Goal: Information Seeking & Learning: Learn about a topic

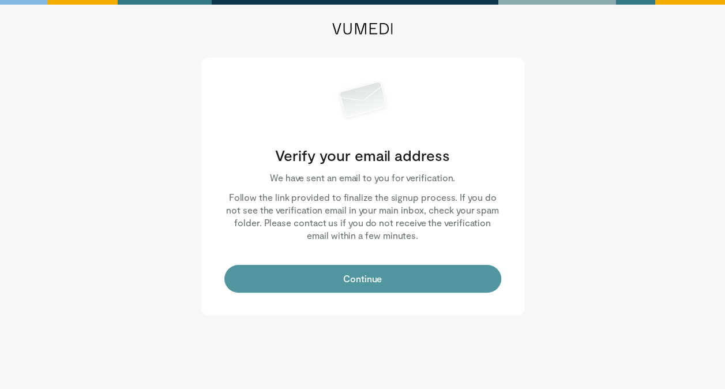
click at [389, 282] on button "Continue" at bounding box center [362, 279] width 277 height 28
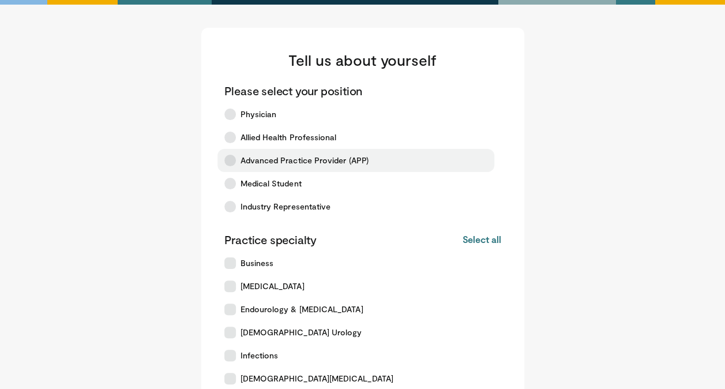
click at [305, 160] on span "Advanced Practice Provider (APP)" at bounding box center [304, 160] width 128 height 12
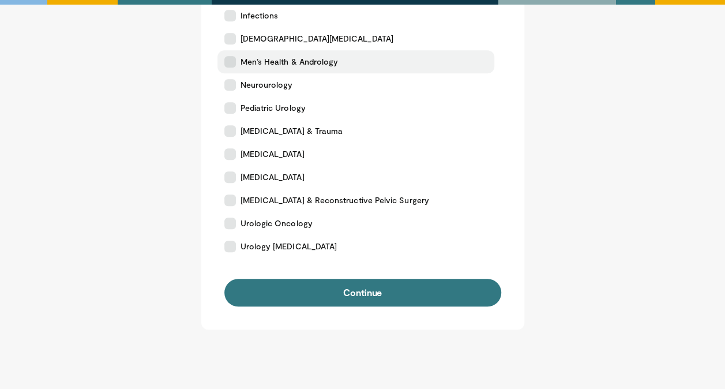
click at [252, 64] on span "Men’s Health & Andrology" at bounding box center [289, 62] width 98 height 12
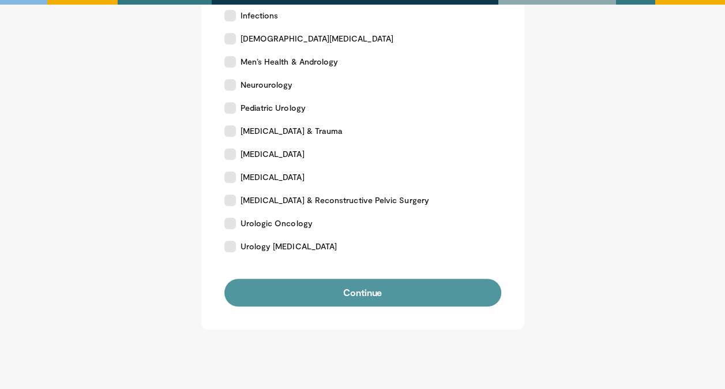
click at [380, 291] on button "Continue" at bounding box center [362, 292] width 277 height 28
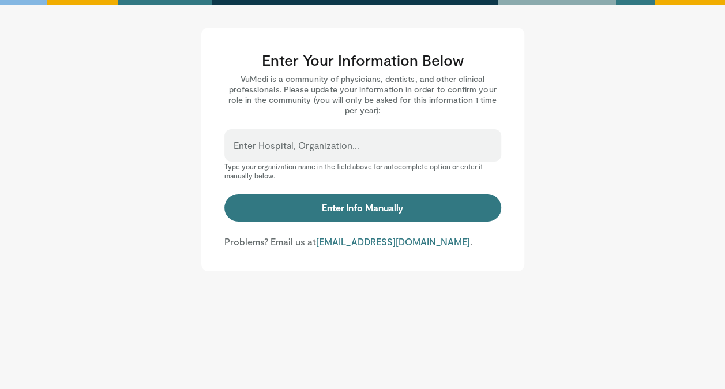
click at [383, 138] on div "Enter Hospital, Organization..." at bounding box center [362, 145] width 277 height 32
click at [358, 153] on input "Enter Hospital, Organization..." at bounding box center [362, 150] width 258 height 13
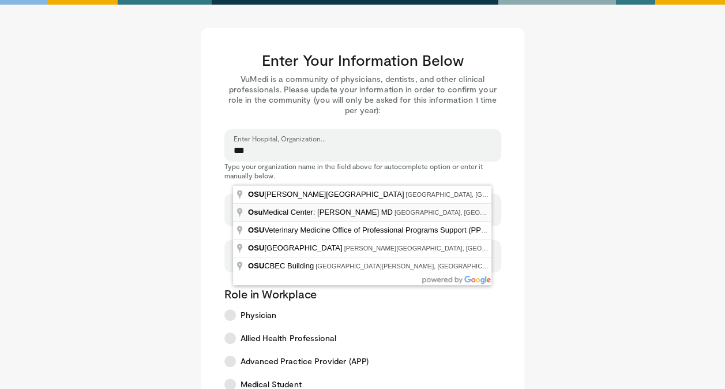
type input "**********"
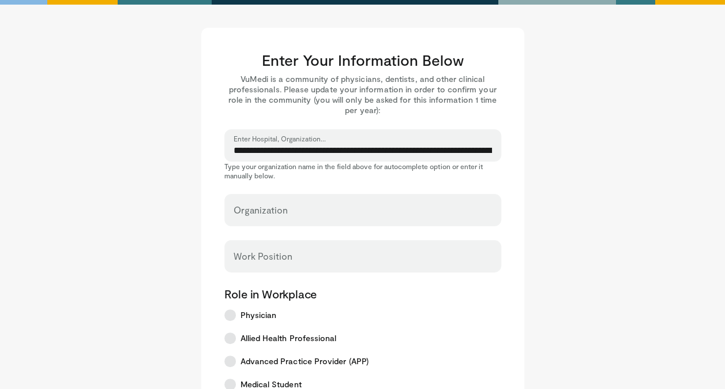
select select "**"
type input "**********"
type input "********"
type input "****"
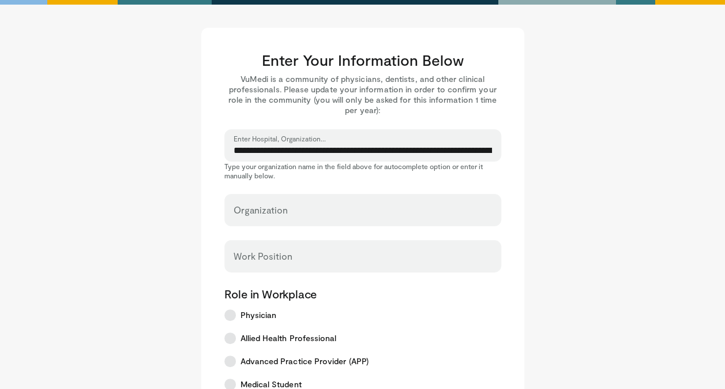
type input "*****"
click at [301, 258] on input "Work Position" at bounding box center [362, 261] width 258 height 13
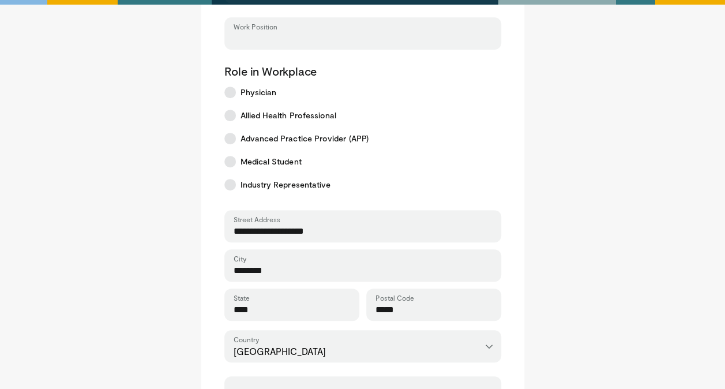
scroll to position [515, 0]
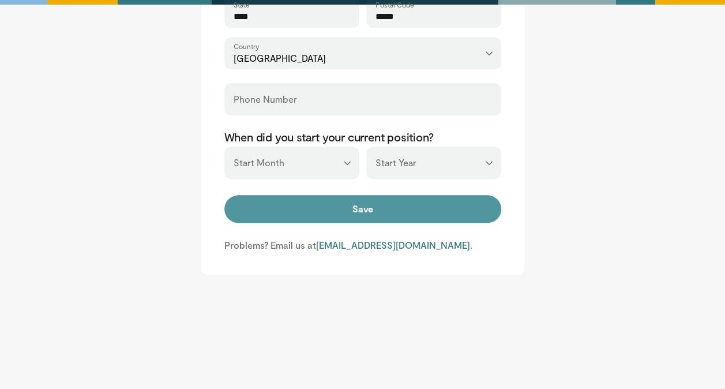
click at [320, 210] on button "Save" at bounding box center [362, 209] width 277 height 28
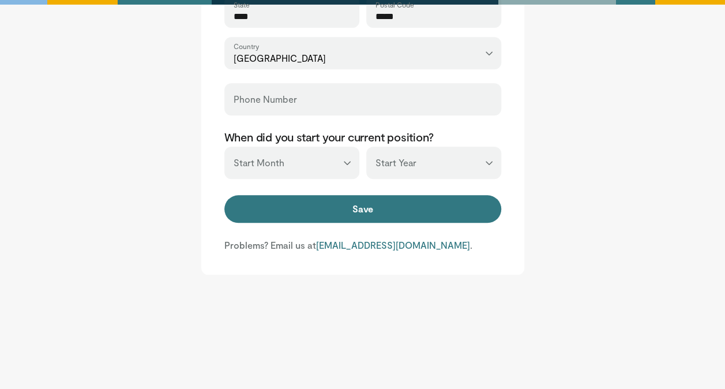
click at [334, 148] on select "*** ******* ******** ***** ***** *** **** **** ****** ********* ******* *******…" at bounding box center [291, 162] width 135 height 32
select select "*"
click at [224, 146] on select "*** ******* ******** ***** ***** *** **** **** ****** ********* ******* *******…" at bounding box center [291, 162] width 135 height 32
click at [486, 167] on select "*** **** **** **** **** **** **** **** **** **** **** **** **** **** **** **** …" at bounding box center [433, 162] width 135 height 32
select select "****"
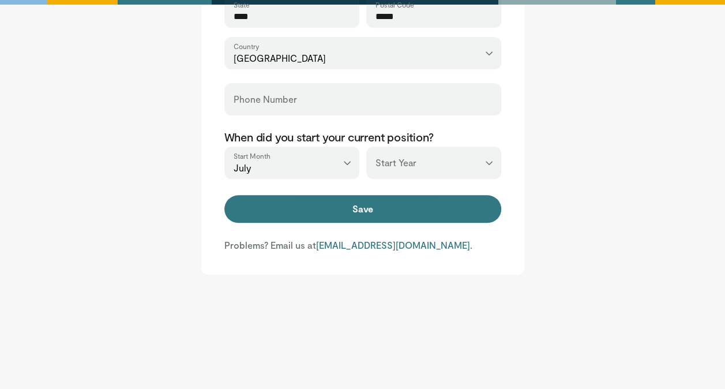
click at [366, 146] on select "*** **** **** **** **** **** **** **** **** **** **** **** **** **** **** **** …" at bounding box center [433, 162] width 135 height 32
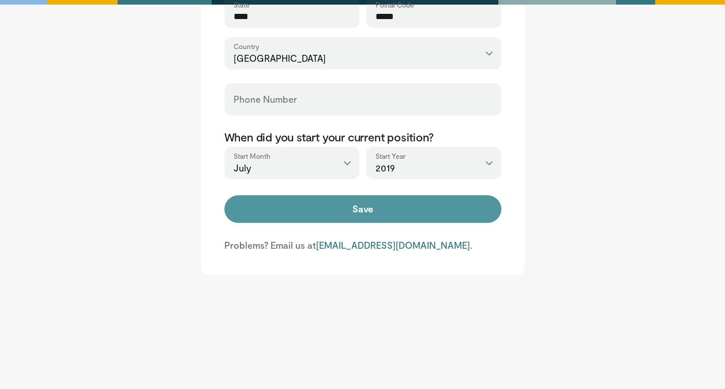
click at [447, 203] on button "Save" at bounding box center [362, 209] width 277 height 28
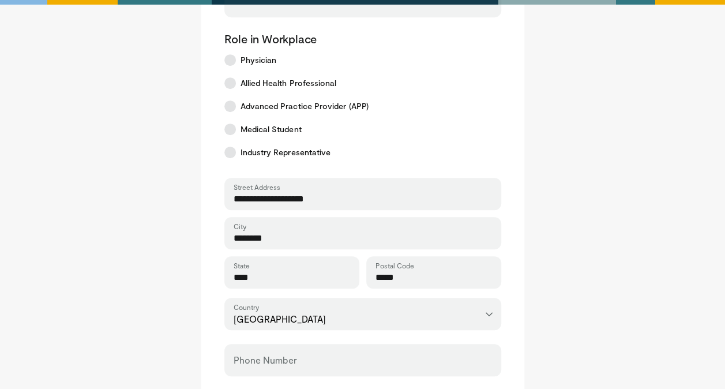
scroll to position [0, 0]
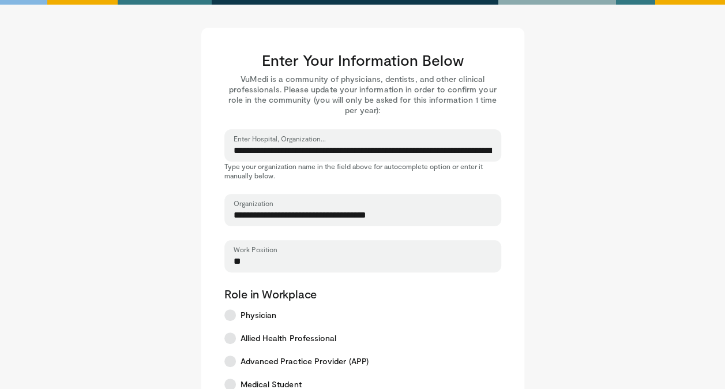
type input "**"
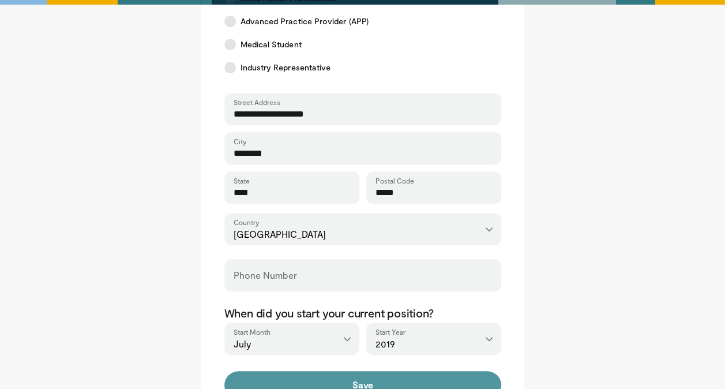
click at [322, 385] on button "Save" at bounding box center [362, 385] width 277 height 28
type input "**********"
click at [370, 380] on button "Save" at bounding box center [362, 385] width 277 height 28
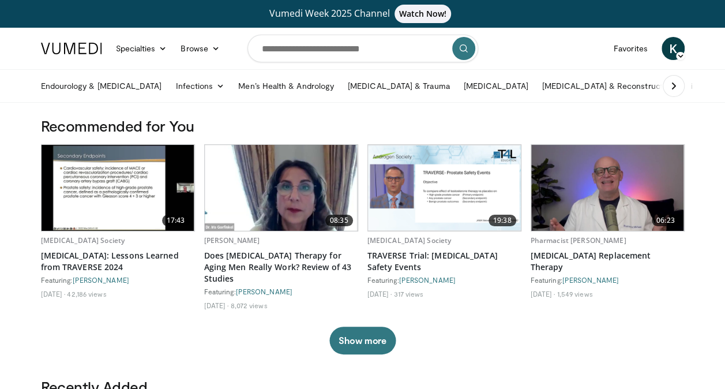
click at [136, 203] on img at bounding box center [118, 188] width 153 height 86
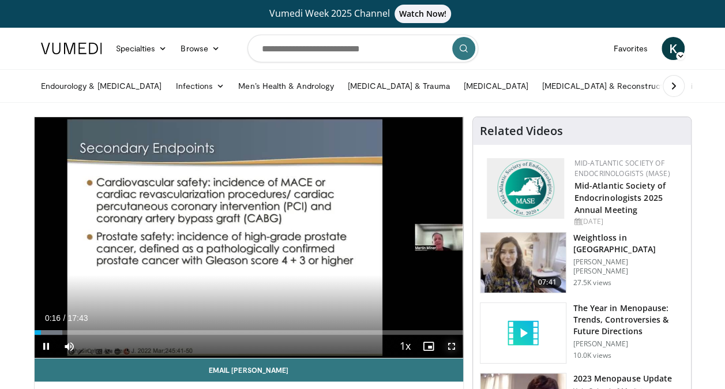
click at [450, 345] on span "Video Player" at bounding box center [451, 345] width 23 height 23
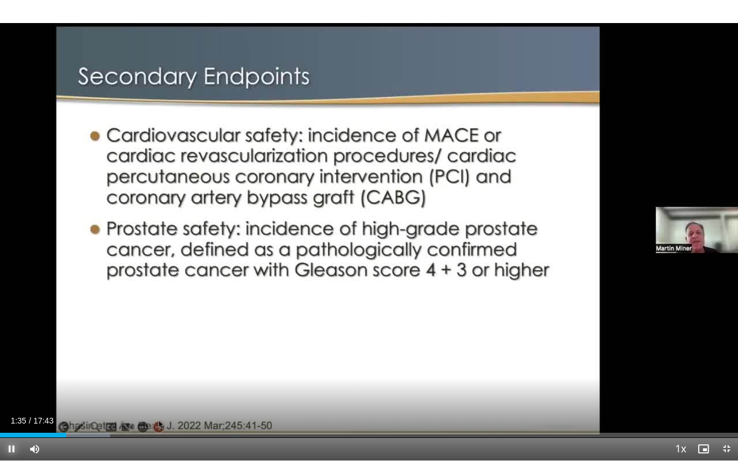
click at [12, 388] on span "Video Player" at bounding box center [11, 448] width 23 height 23
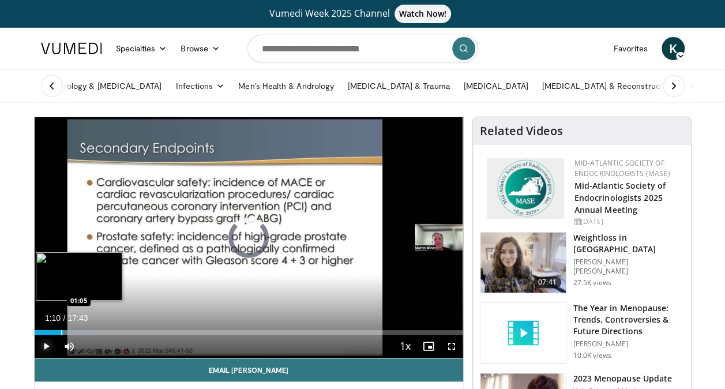
drag, startPoint x: 74, startPoint y: 329, endPoint x: 61, endPoint y: 330, distance: 13.3
click at [61, 330] on div "Loaded : 14.92% 01:05 01:05" at bounding box center [249, 328] width 428 height 11
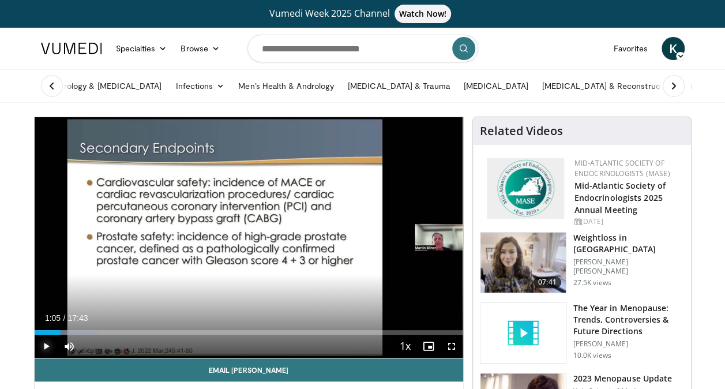
click at [61, 330] on div "Progress Bar" at bounding box center [61, 332] width 1 height 5
click at [47, 345] on span "Video Player" at bounding box center [46, 345] width 23 height 23
click at [44, 344] on span "Video Player" at bounding box center [46, 345] width 23 height 23
click at [47, 340] on span "Video Player" at bounding box center [46, 345] width 23 height 23
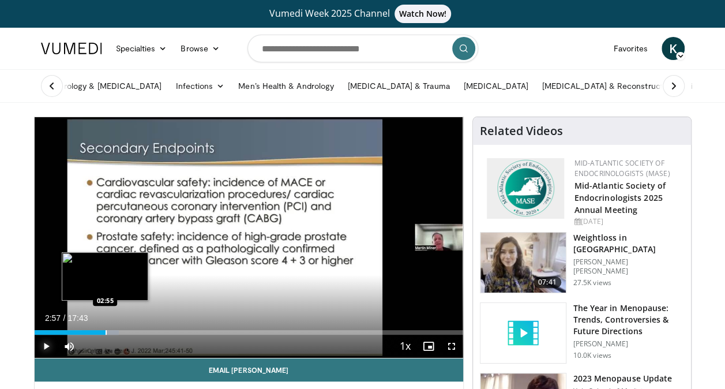
click at [105, 330] on div "Progress Bar" at bounding box center [105, 332] width 1 height 5
click at [108, 330] on div "Progress Bar" at bounding box center [116, 332] width 28 height 5
click at [120, 330] on div "Progress Bar" at bounding box center [120, 332] width 1 height 5
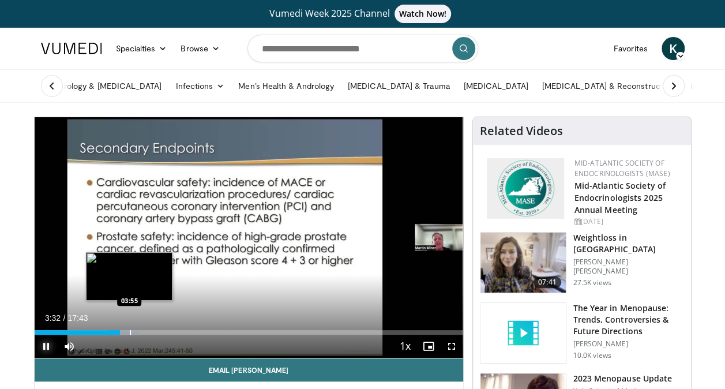
click at [130, 332] on div "Progress Bar" at bounding box center [130, 332] width 1 height 5
click at [143, 332] on div "Progress Bar" at bounding box center [143, 332] width 1 height 5
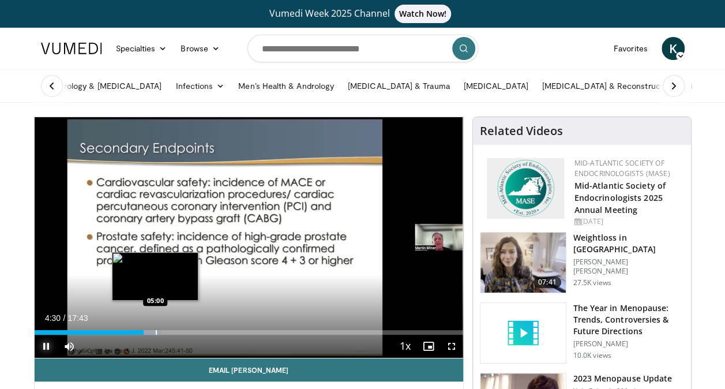
click at [156, 331] on div "Progress Bar" at bounding box center [156, 332] width 1 height 5
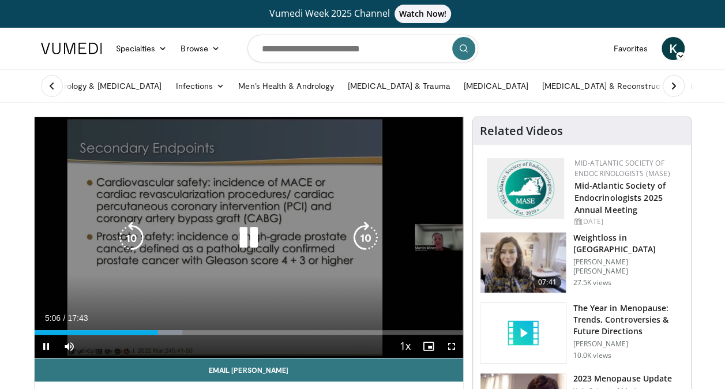
click at [327, 188] on div "20 seconds Tap to unmute" at bounding box center [249, 237] width 428 height 240
click at [251, 234] on icon "Video Player" at bounding box center [248, 237] width 32 height 32
click at [165, 328] on div "Loaded : 37.33% 05:31 05:31" at bounding box center [249, 328] width 428 height 11
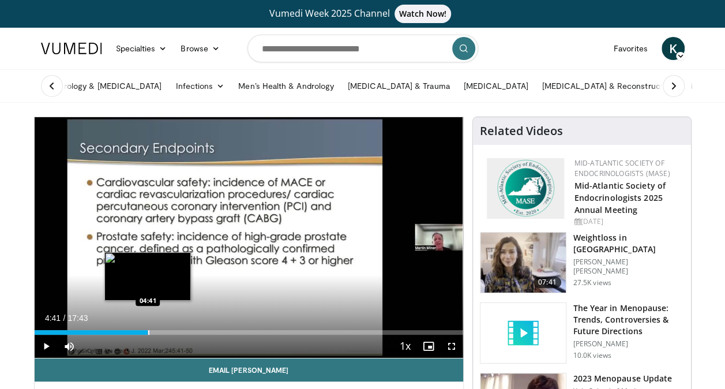
drag, startPoint x: 165, startPoint y: 332, endPoint x: 148, endPoint y: 331, distance: 17.9
click at [148, 331] on div "Loaded : 27.06% 04:41 04:41" at bounding box center [249, 332] width 428 height 5
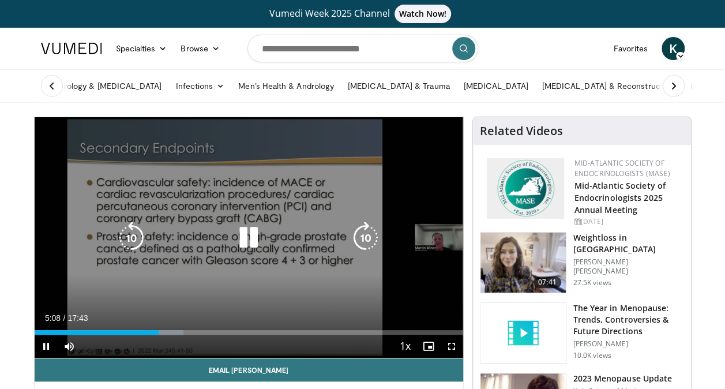
click at [365, 144] on div "20 seconds Tap to unmute" at bounding box center [249, 237] width 428 height 240
click at [204, 215] on div "20 seconds Tap to unmute" at bounding box center [249, 237] width 428 height 240
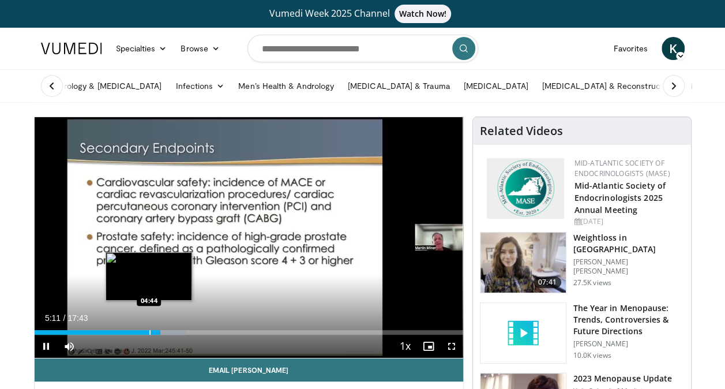
click at [149, 330] on div "Progress Bar" at bounding box center [149, 332] width 1 height 5
click at [149, 329] on video-js "**********" at bounding box center [249, 237] width 428 height 241
click at [151, 327] on div "Loaded : 35.46% 04:47 04:51" at bounding box center [249, 328] width 428 height 11
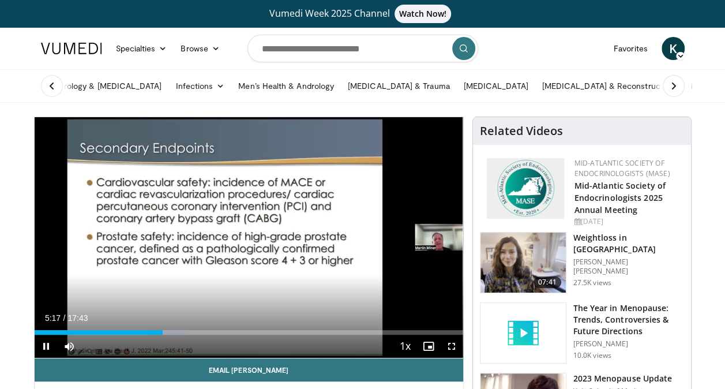
click at [160, 335] on div "Current Time 5:17 / Duration 17:43 Pause Skip Backward Skip Forward Mute 77% Lo…" at bounding box center [249, 345] width 428 height 23
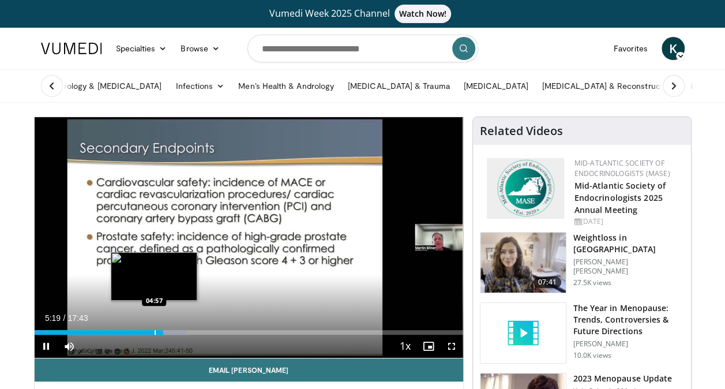
click at [154, 331] on div "Progress Bar" at bounding box center [154, 332] width 1 height 5
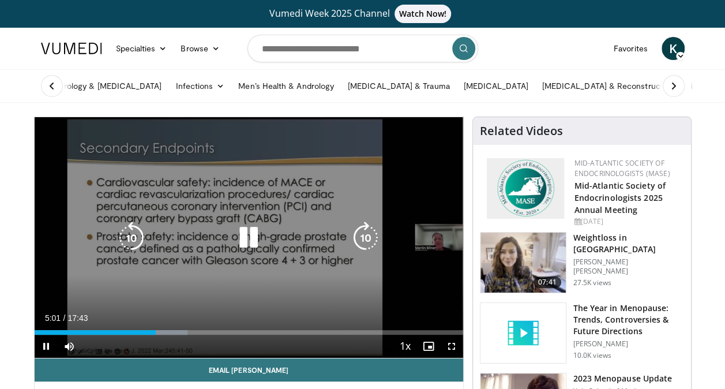
click at [157, 180] on div "20 seconds Tap to unmute" at bounding box center [249, 237] width 428 height 240
click at [288, 288] on div "20 seconds Tap to unmute" at bounding box center [249, 237] width 428 height 240
click at [251, 234] on icon "Video Player" at bounding box center [248, 237] width 32 height 32
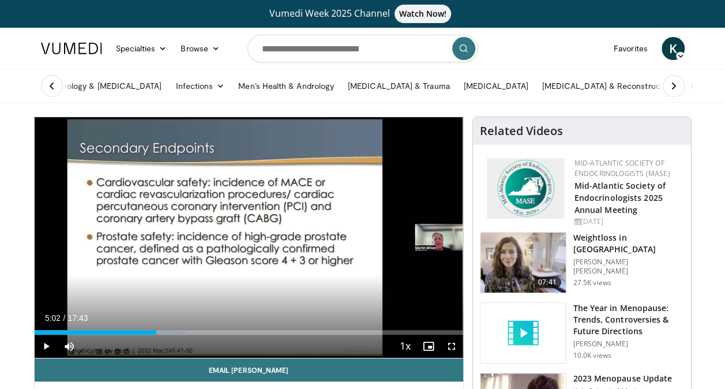
click at [452, 348] on span "Video Player" at bounding box center [451, 345] width 23 height 23
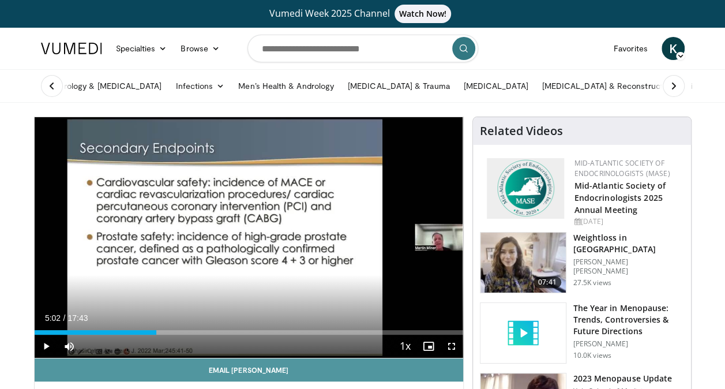
drag, startPoint x: 254, startPoint y: 310, endPoint x: 255, endPoint y: 372, distance: 61.7
click at [254, 310] on div "20 seconds Tap to unmute" at bounding box center [249, 237] width 428 height 240
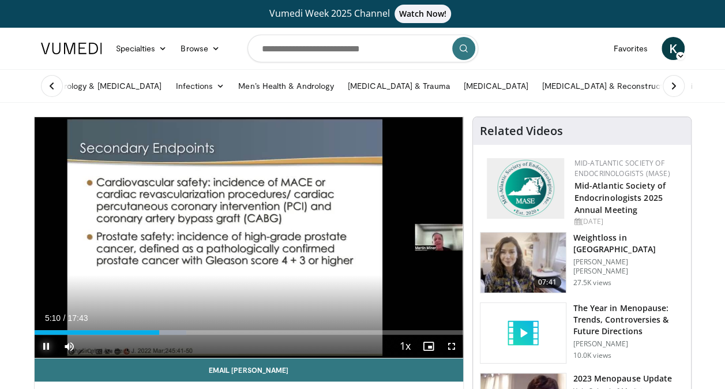
click at [48, 342] on span "Video Player" at bounding box center [46, 345] width 23 height 23
click at [50, 339] on span "Video Player" at bounding box center [46, 345] width 23 height 23
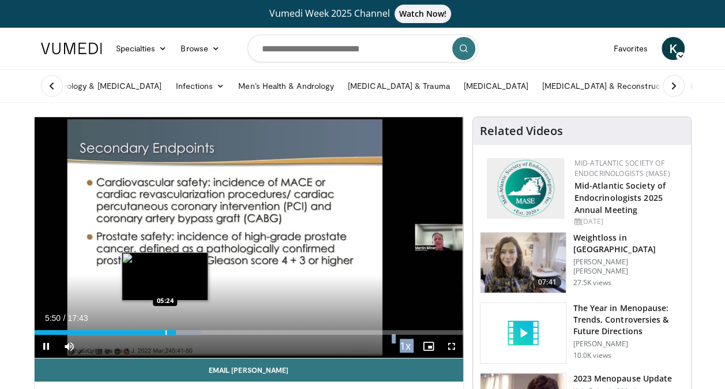
drag, startPoint x: 175, startPoint y: 329, endPoint x: 164, endPoint y: 332, distance: 12.0
click at [164, 332] on video-js "**********" at bounding box center [249, 237] width 428 height 241
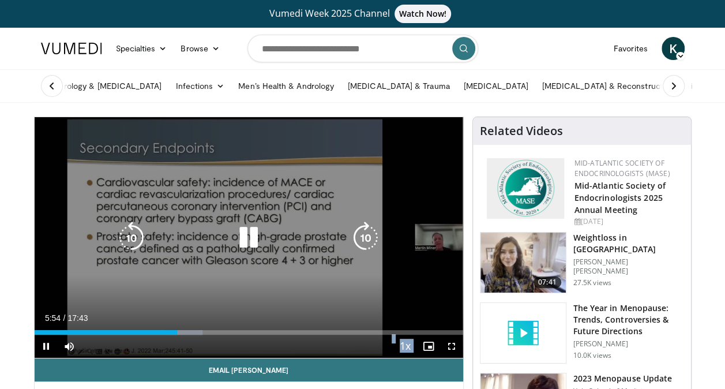
drag, startPoint x: 164, startPoint y: 332, endPoint x: 179, endPoint y: 333, distance: 15.0
click at [179, 333] on video-js "**********" at bounding box center [249, 237] width 428 height 241
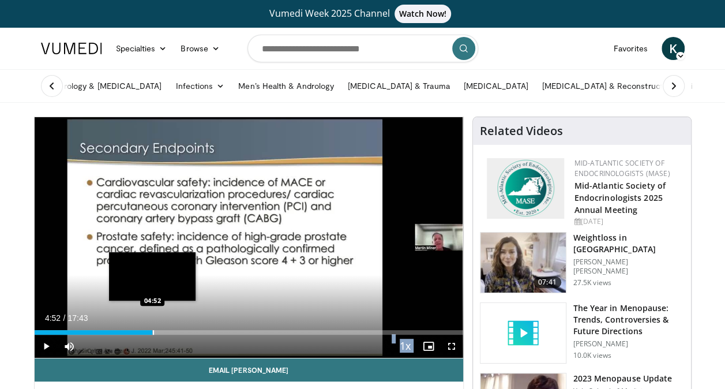
drag, startPoint x: 174, startPoint y: 330, endPoint x: 153, endPoint y: 332, distance: 20.8
click at [153, 332] on div "Progress Bar" at bounding box center [153, 332] width 1 height 5
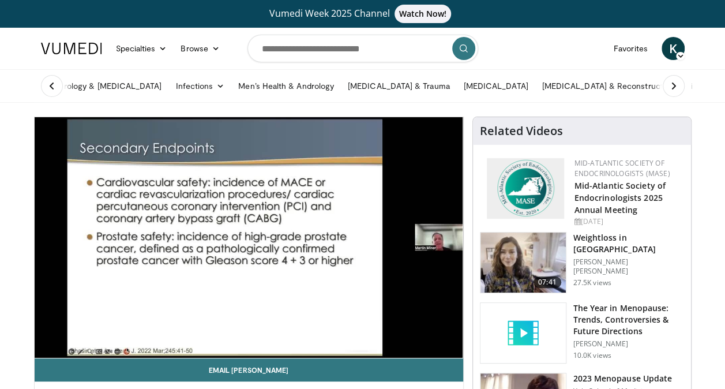
click at [155, 331] on video-js "**********" at bounding box center [249, 237] width 428 height 241
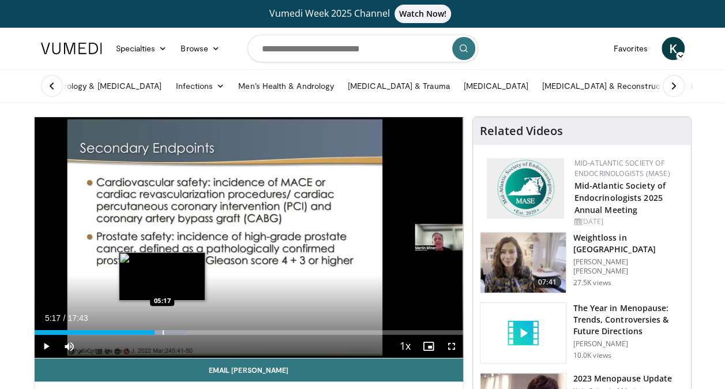
click at [162, 328] on div "Loaded : 35.75% 05:17 05:17" at bounding box center [249, 328] width 428 height 11
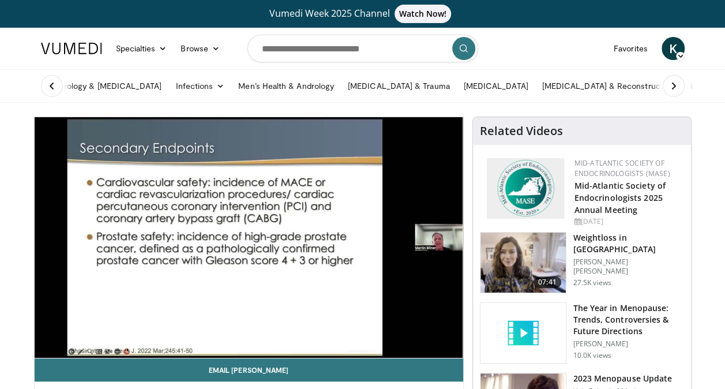
click at [162, 328] on video-js "**********" at bounding box center [249, 237] width 428 height 241
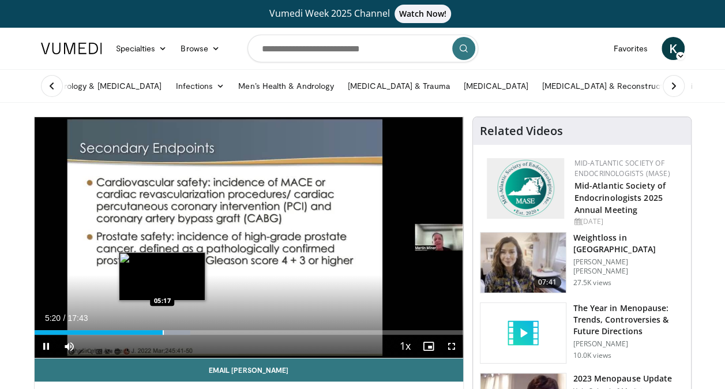
click at [162, 328] on video-js "**********" at bounding box center [249, 237] width 428 height 241
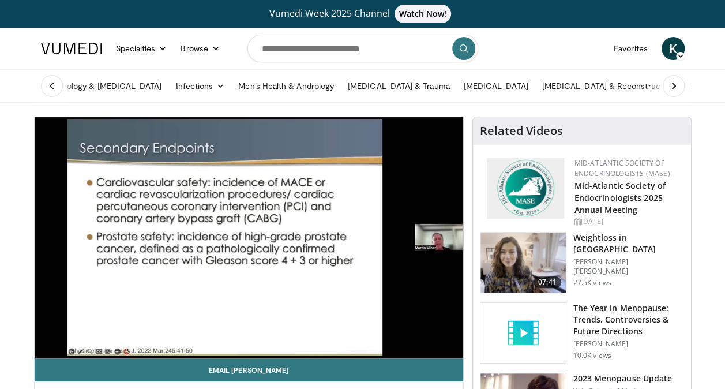
click at [43, 344] on video-js "**********" at bounding box center [249, 237] width 428 height 241
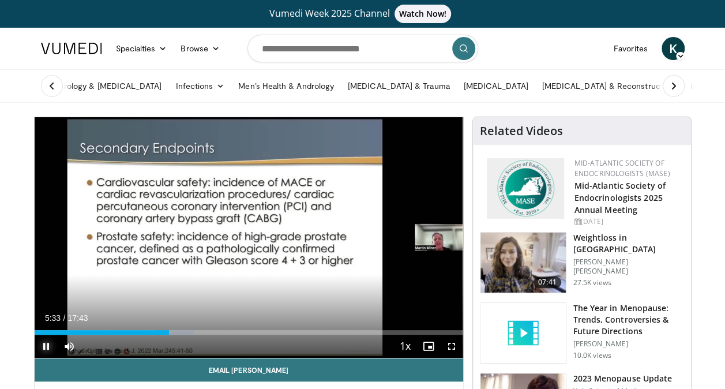
click at [46, 342] on span "Video Player" at bounding box center [46, 345] width 23 height 23
click at [449, 348] on span "Video Player" at bounding box center [451, 345] width 23 height 23
click at [46, 347] on span "Video Player" at bounding box center [46, 345] width 23 height 23
click at [42, 345] on span "Video Player" at bounding box center [46, 345] width 23 height 23
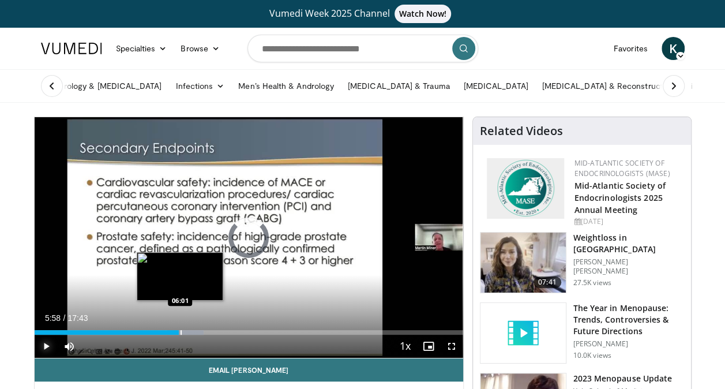
drag, startPoint x: 180, startPoint y: 330, endPoint x: 169, endPoint y: 331, distance: 10.4
click at [180, 331] on div "Progress Bar" at bounding box center [180, 332] width 1 height 5
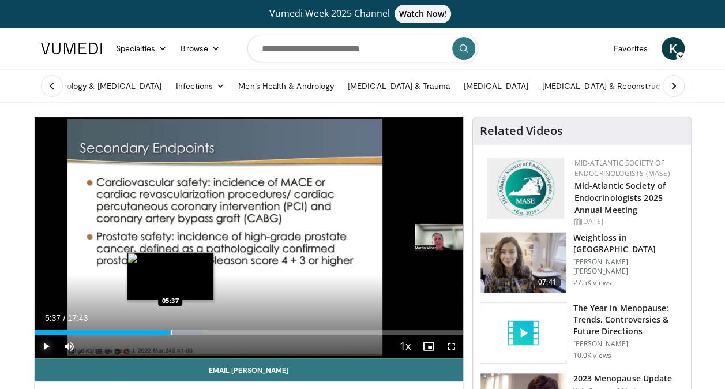
click at [167, 330] on div "Loaded : 39.51% 05:37 05:37" at bounding box center [249, 332] width 428 height 5
click at [173, 331] on div "Progress Bar" at bounding box center [173, 332] width 1 height 5
drag, startPoint x: 168, startPoint y: 331, endPoint x: 158, endPoint y: 330, distance: 10.4
click at [169, 330] on div "Progress Bar" at bounding box center [169, 332] width 1 height 5
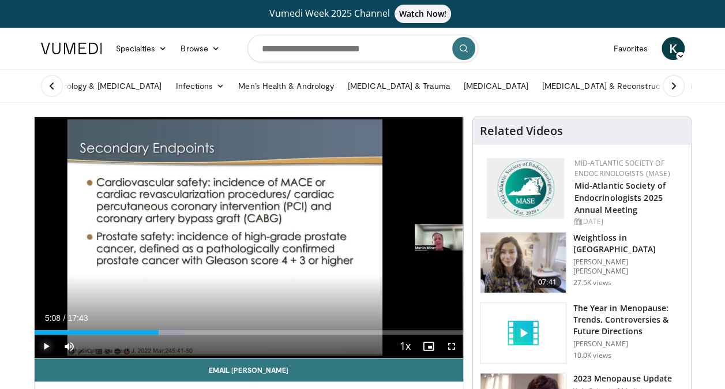
click at [47, 341] on span "Video Player" at bounding box center [46, 345] width 23 height 23
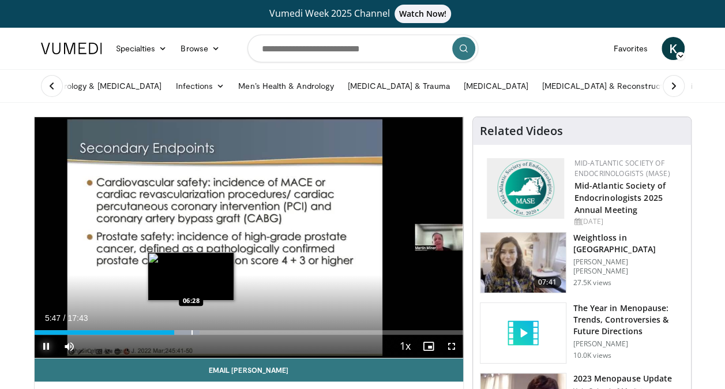
click at [190, 328] on div "Loaded : 38.57% 05:47 06:28" at bounding box center [249, 328] width 428 height 11
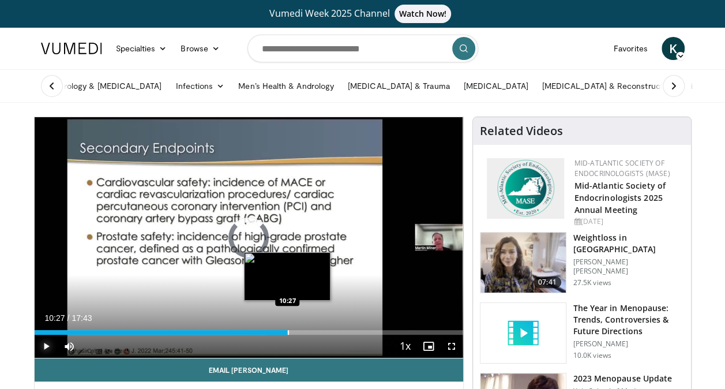
click at [287, 328] on div "Loaded : 54.12% 10:27 10:27" at bounding box center [249, 328] width 428 height 11
click at [279, 330] on div "Progress Bar" at bounding box center [279, 332] width 1 height 5
click at [288, 330] on div "Progress Bar" at bounding box center [288, 332] width 1 height 5
click at [294, 330] on div "Progress Bar" at bounding box center [294, 332] width 1 height 5
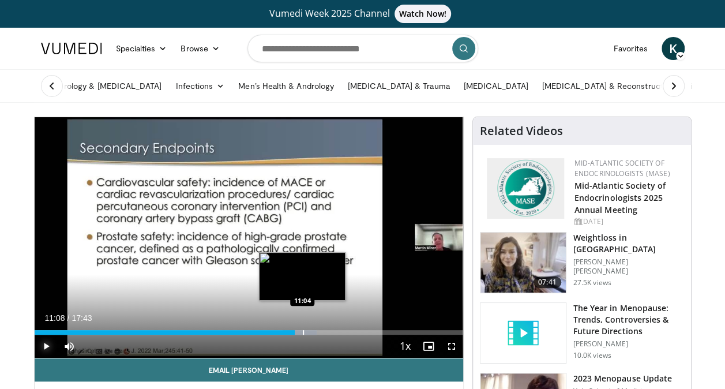
click at [303, 330] on div "Progress Bar" at bounding box center [299, 332] width 34 height 5
click at [313, 330] on div "Progress Bar" at bounding box center [313, 332] width 1 height 5
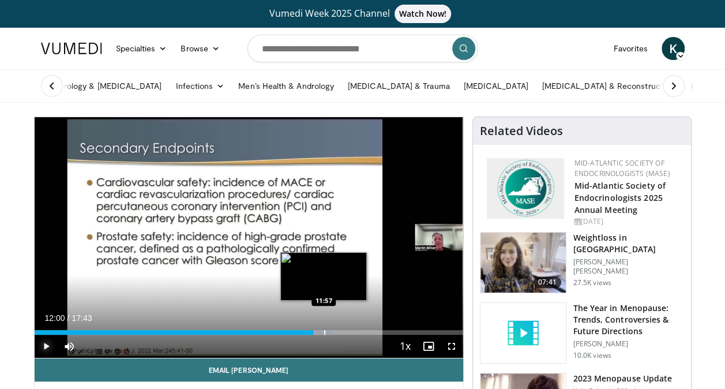
click at [324, 330] on div "Progress Bar" at bounding box center [324, 332] width 1 height 5
click at [327, 331] on div "Progress Bar" at bounding box center [327, 332] width 1 height 5
click at [337, 330] on div "Progress Bar" at bounding box center [337, 332] width 1 height 5
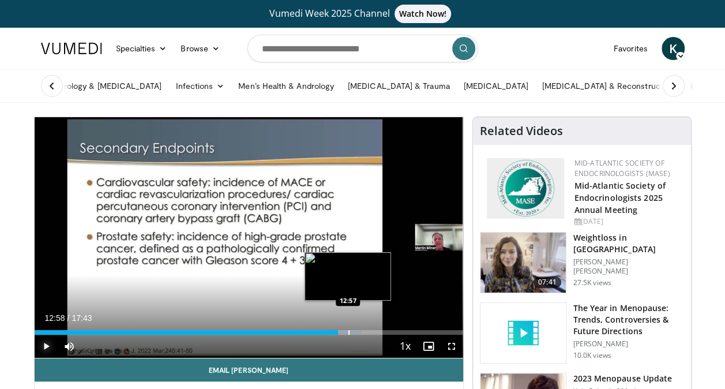
click at [348, 329] on div "Loaded : 76.52% 12:33 12:57" at bounding box center [249, 328] width 428 height 11
click at [363, 332] on div "Progress Bar" at bounding box center [363, 332] width 1 height 5
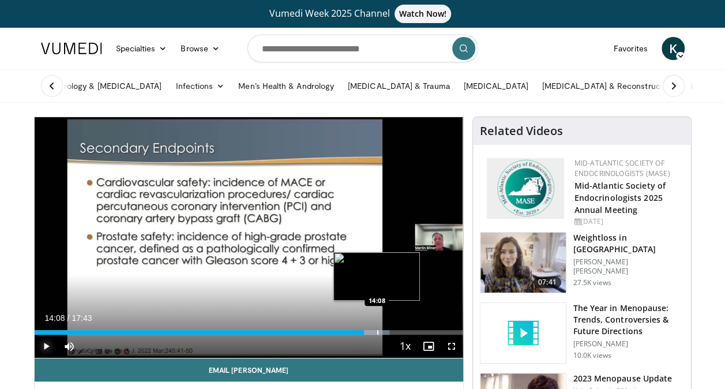
click at [377, 330] on div "Progress Bar" at bounding box center [377, 332] width 1 height 5
click at [388, 331] on div "Progress Bar" at bounding box center [388, 332] width 1 height 5
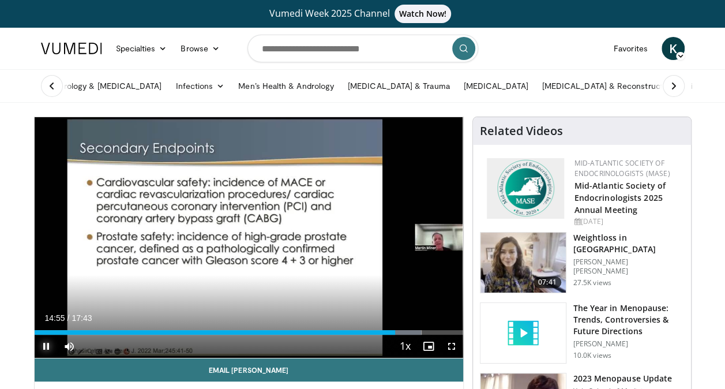
click at [43, 338] on span "Video Player" at bounding box center [46, 345] width 23 height 23
click at [417, 330] on div "Progress Bar" at bounding box center [417, 332] width 1 height 5
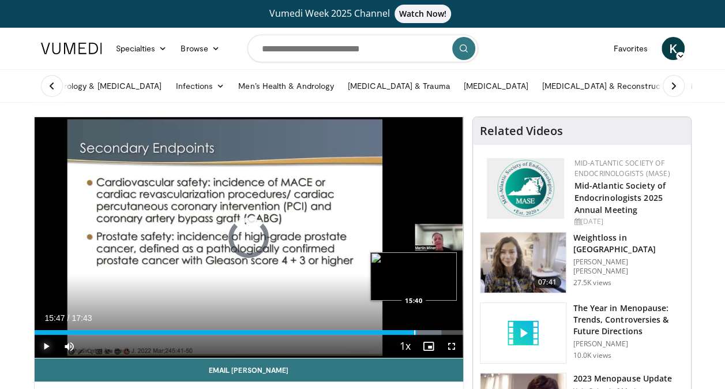
click at [412, 331] on div "15:47" at bounding box center [226, 332] width 382 height 5
drag, startPoint x: 412, startPoint y: 331, endPoint x: 397, endPoint y: 333, distance: 14.6
click at [397, 333] on div "15:37" at bounding box center [224, 332] width 378 height 5
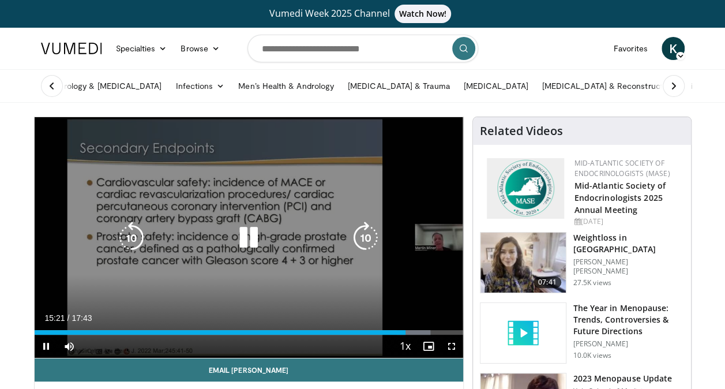
click at [265, 306] on div "20 seconds Tap to unmute" at bounding box center [249, 237] width 428 height 240
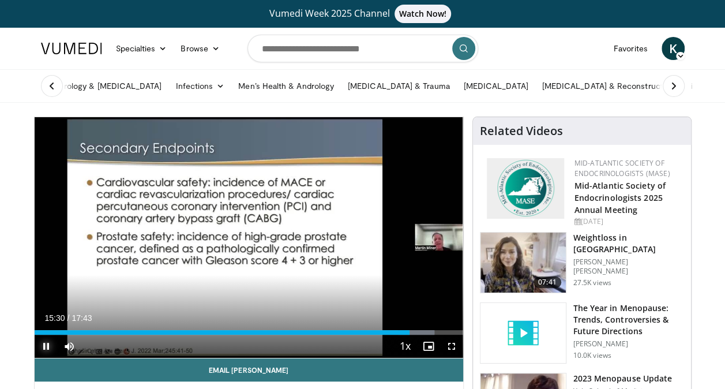
click at [50, 347] on span "Video Player" at bounding box center [46, 345] width 23 height 23
click at [46, 338] on span "Video Player" at bounding box center [46, 345] width 23 height 23
click at [43, 348] on span "Video Player" at bounding box center [46, 345] width 23 height 23
click at [45, 344] on span "Video Player" at bounding box center [46, 345] width 23 height 23
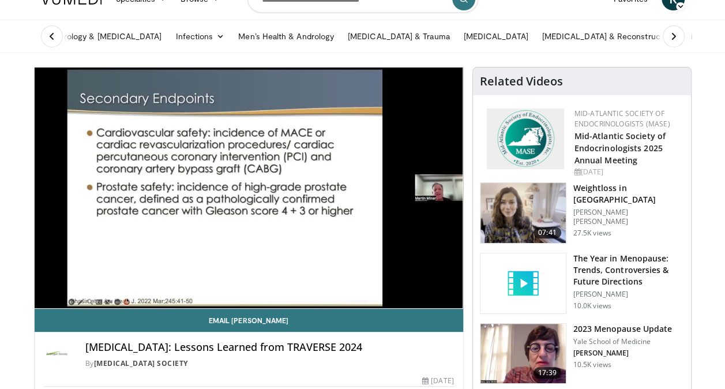
scroll to position [69, 0]
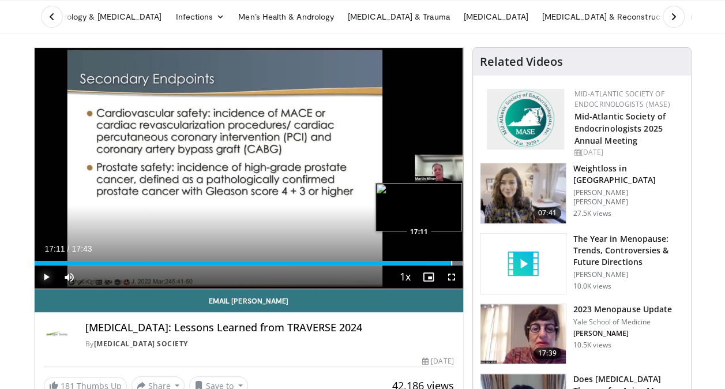
click at [451, 261] on div "Progress Bar" at bounding box center [451, 263] width 1 height 5
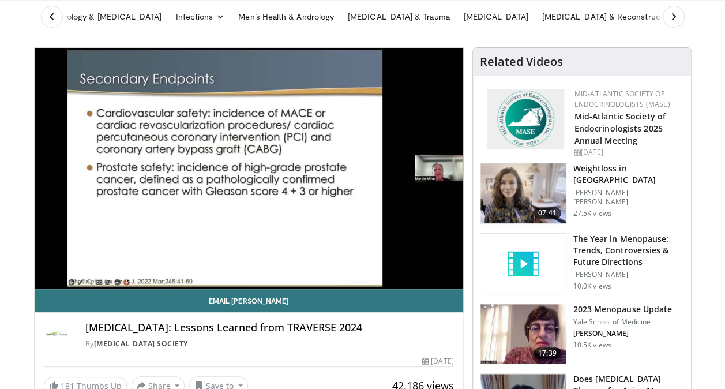
scroll to position [0, 0]
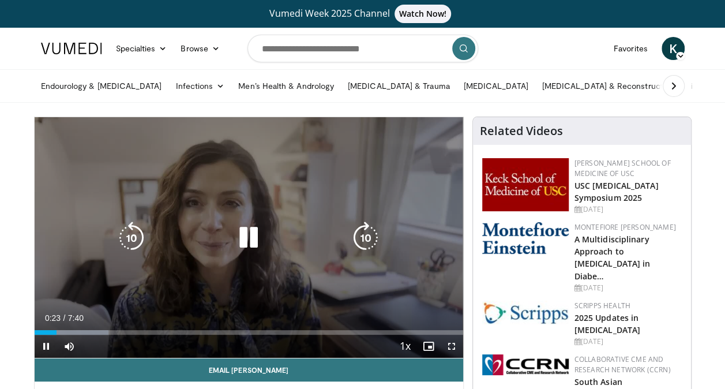
click at [250, 231] on icon "Video Player" at bounding box center [248, 237] width 32 height 32
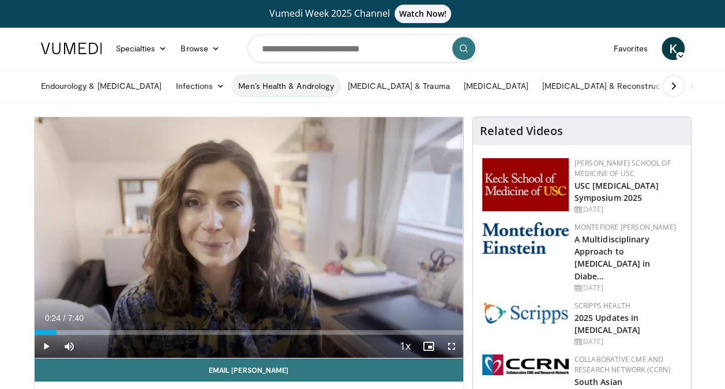
click at [270, 83] on link "Men’s Health & Andrology" at bounding box center [286, 85] width 110 height 23
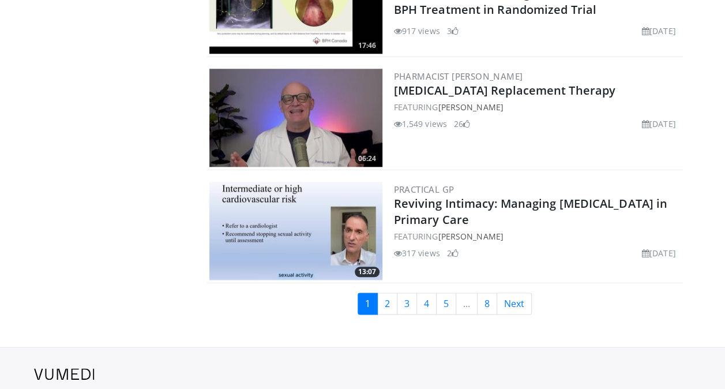
scroll to position [2690, 0]
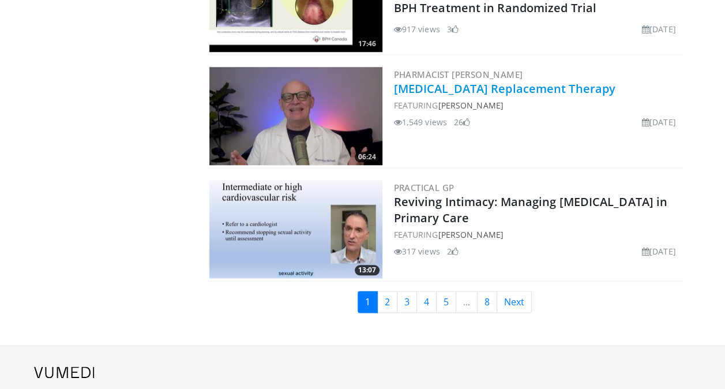
click at [514, 88] on link "[MEDICAL_DATA] Replacement Therapy" at bounding box center [504, 89] width 221 height 16
click at [518, 301] on link "Next" at bounding box center [513, 302] width 35 height 22
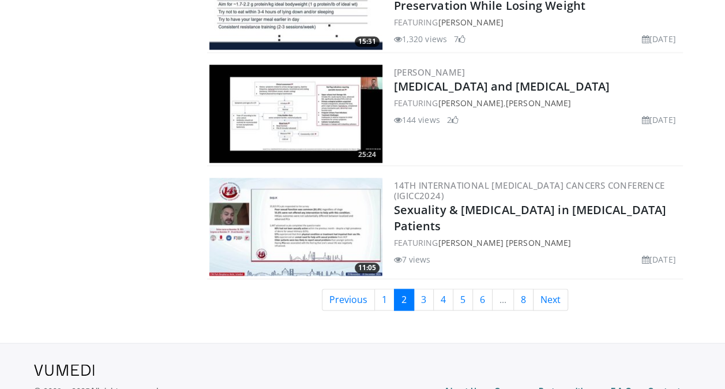
scroll to position [2736, 0]
